Goal: Navigation & Orientation: Find specific page/section

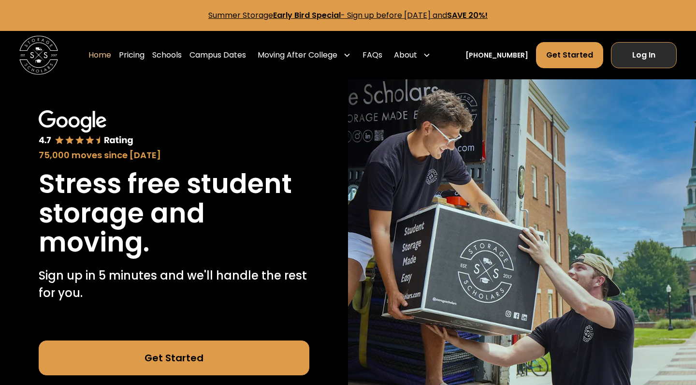
click at [664, 59] on link "Log In" at bounding box center [644, 55] width 66 height 26
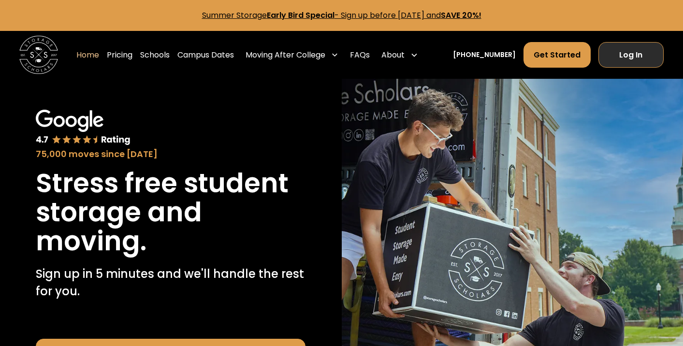
click at [620, 52] on link "Log In" at bounding box center [631, 55] width 66 height 26
click at [620, 59] on link "Log In" at bounding box center [631, 55] width 66 height 26
click at [624, 61] on link "Log In" at bounding box center [631, 55] width 66 height 26
click at [655, 53] on link "Log In" at bounding box center [631, 55] width 66 height 26
click at [644, 48] on link "Log In" at bounding box center [631, 55] width 66 height 26
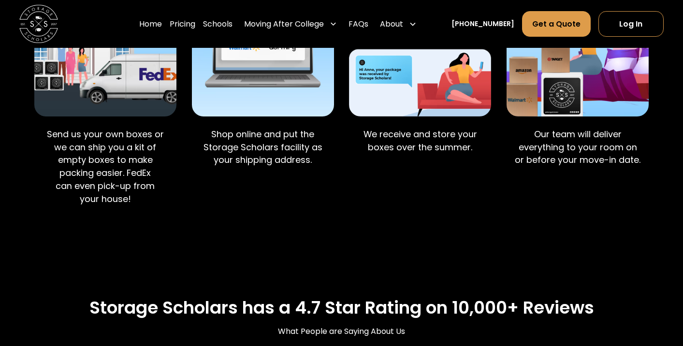
scroll to position [678, 0]
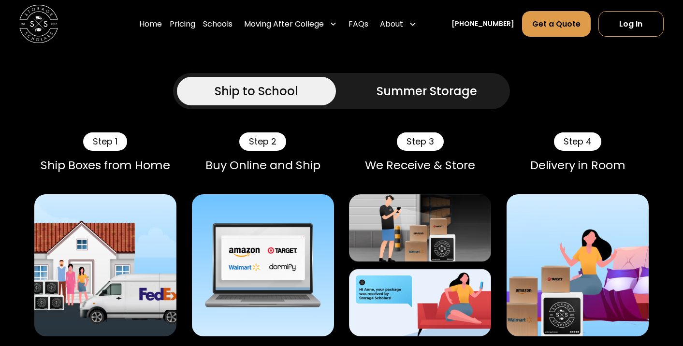
click at [430, 93] on div "Summer Storage" at bounding box center [426, 91] width 100 height 17
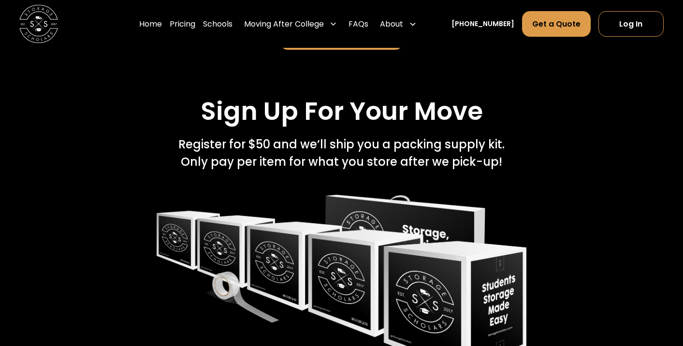
scroll to position [1910, 0]
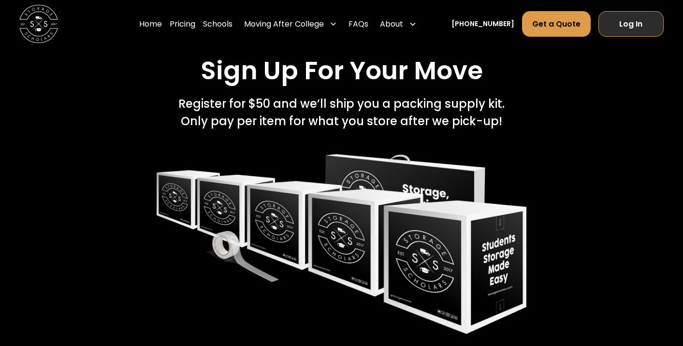
click at [644, 23] on link "Log In" at bounding box center [631, 24] width 66 height 26
